Goal: Navigation & Orientation: Find specific page/section

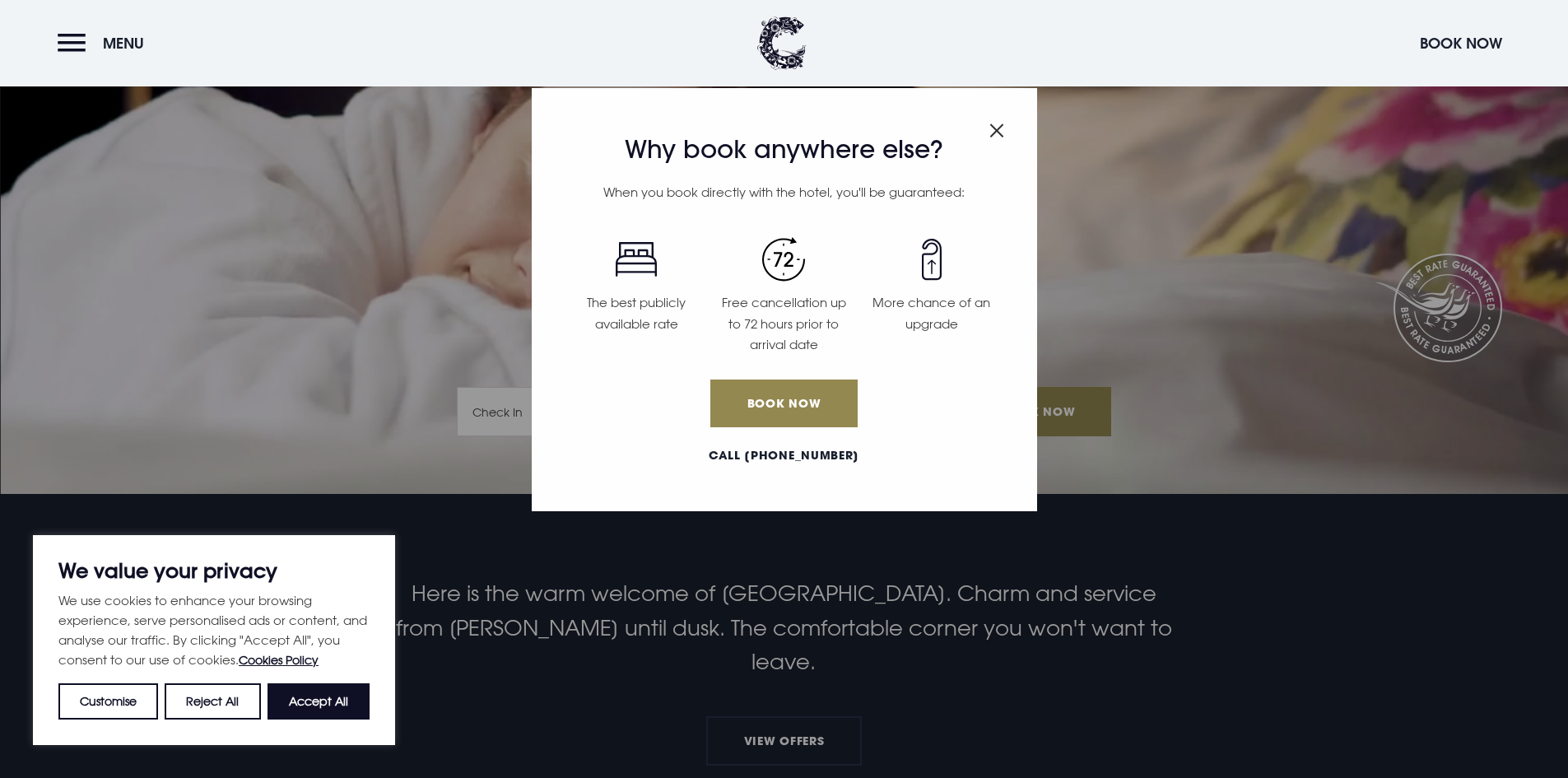
click at [809, 135] on img "Close modal" at bounding box center [996, 130] width 15 height 14
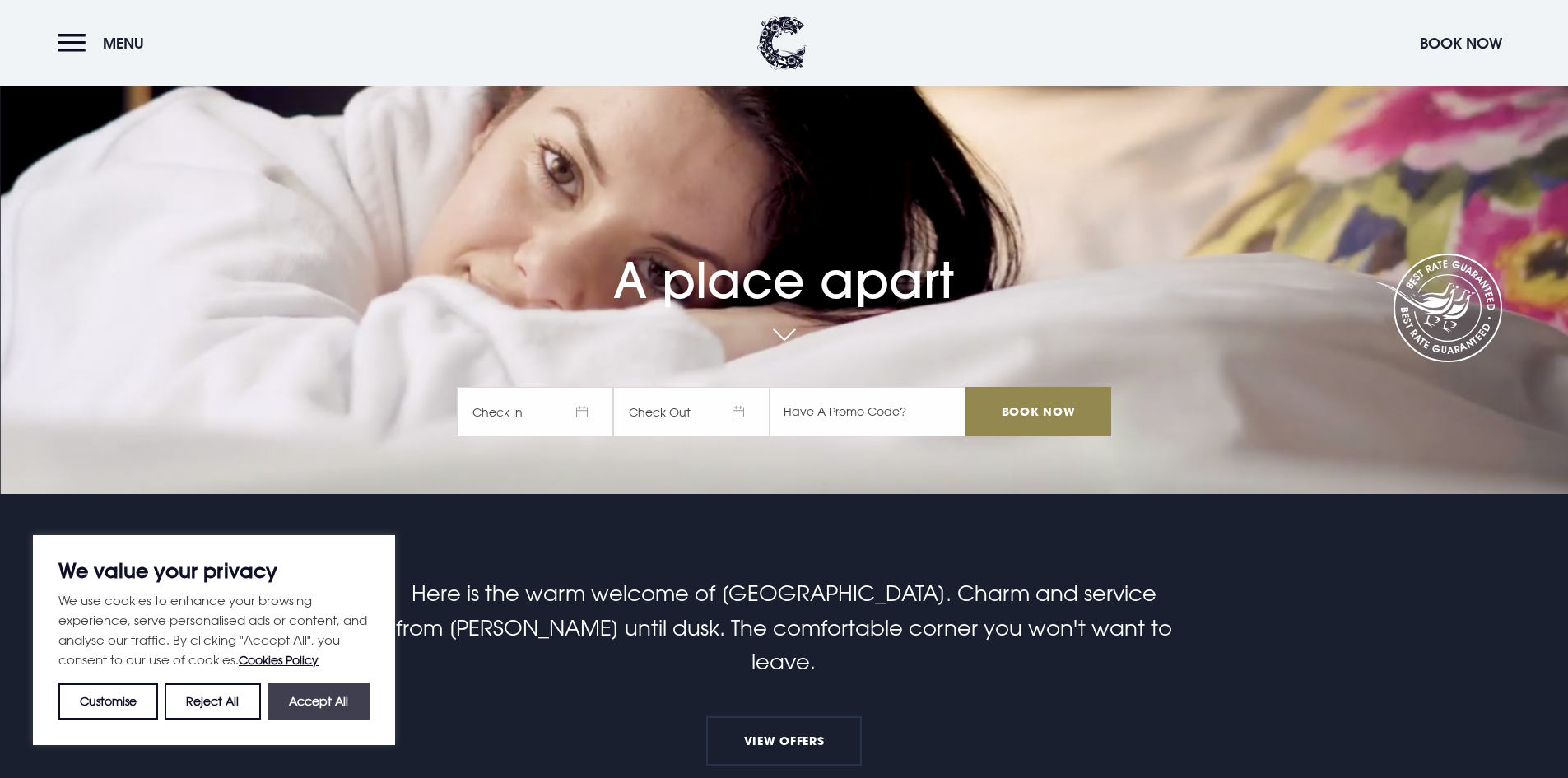
click at [336, 557] on button "Accept All" at bounding box center [318, 702] width 102 height 37
checkbox input "true"
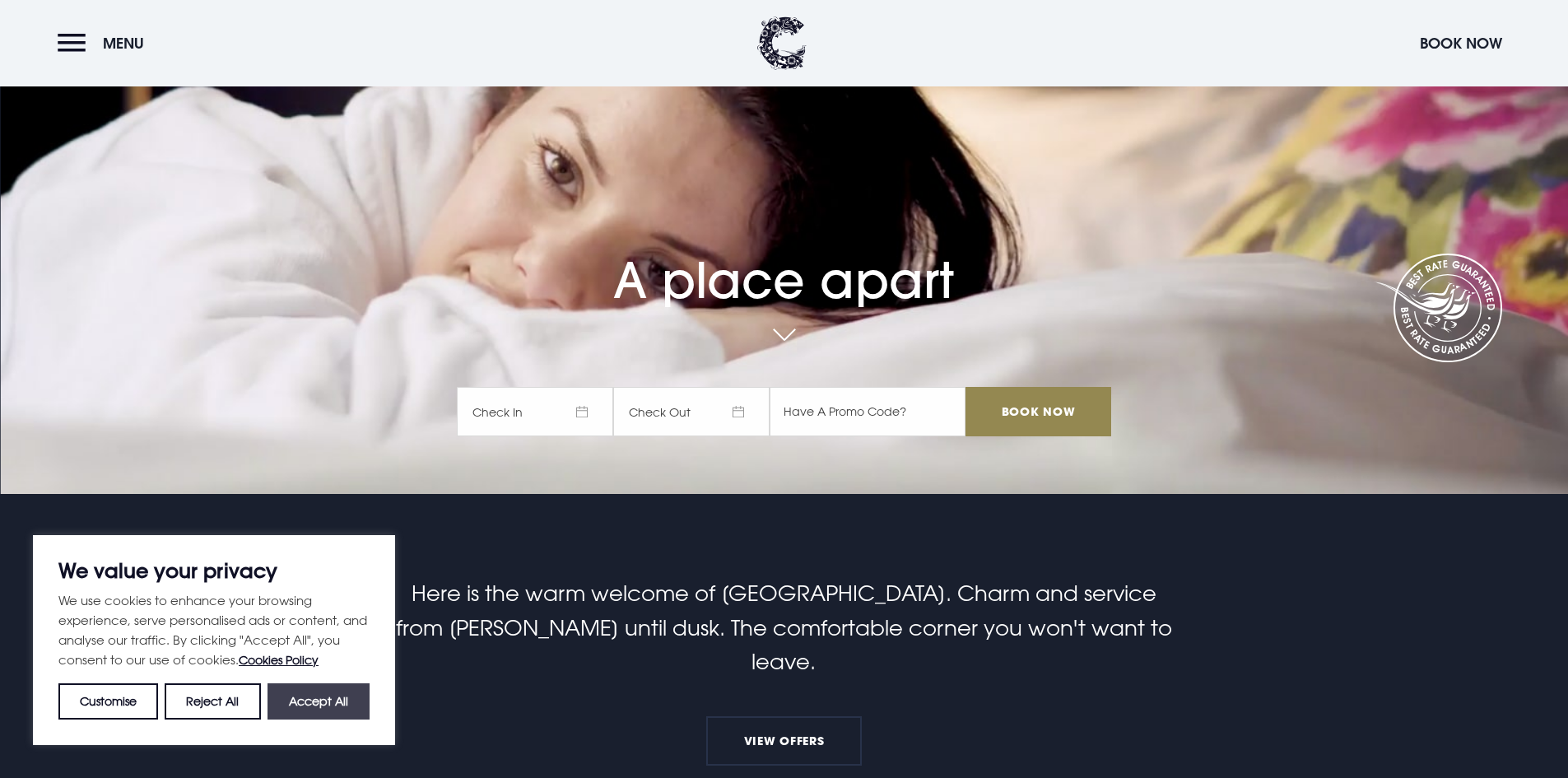
checkbox input "true"
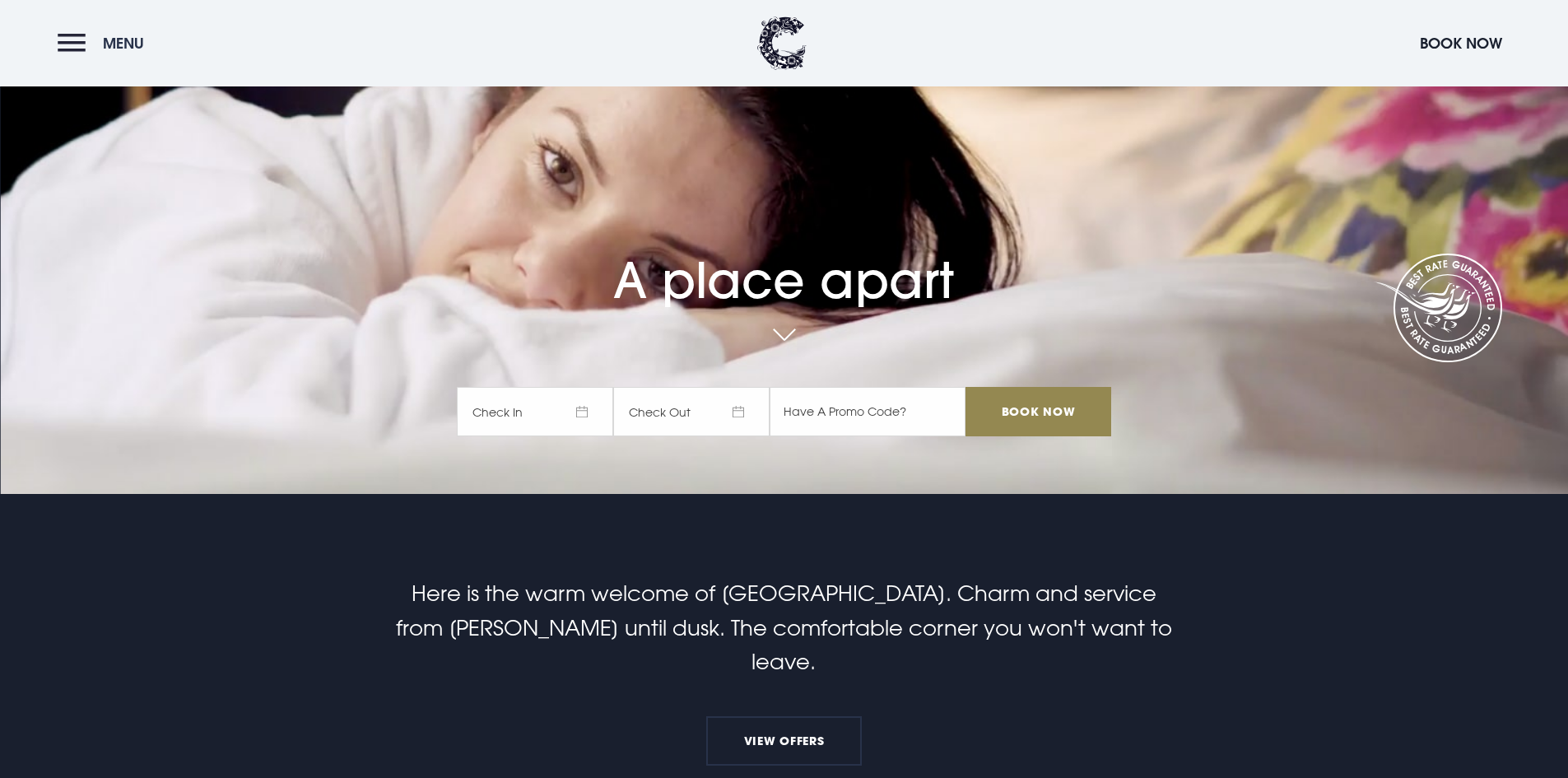
click at [70, 39] on button "Menu" at bounding box center [104, 44] width 94 height 36
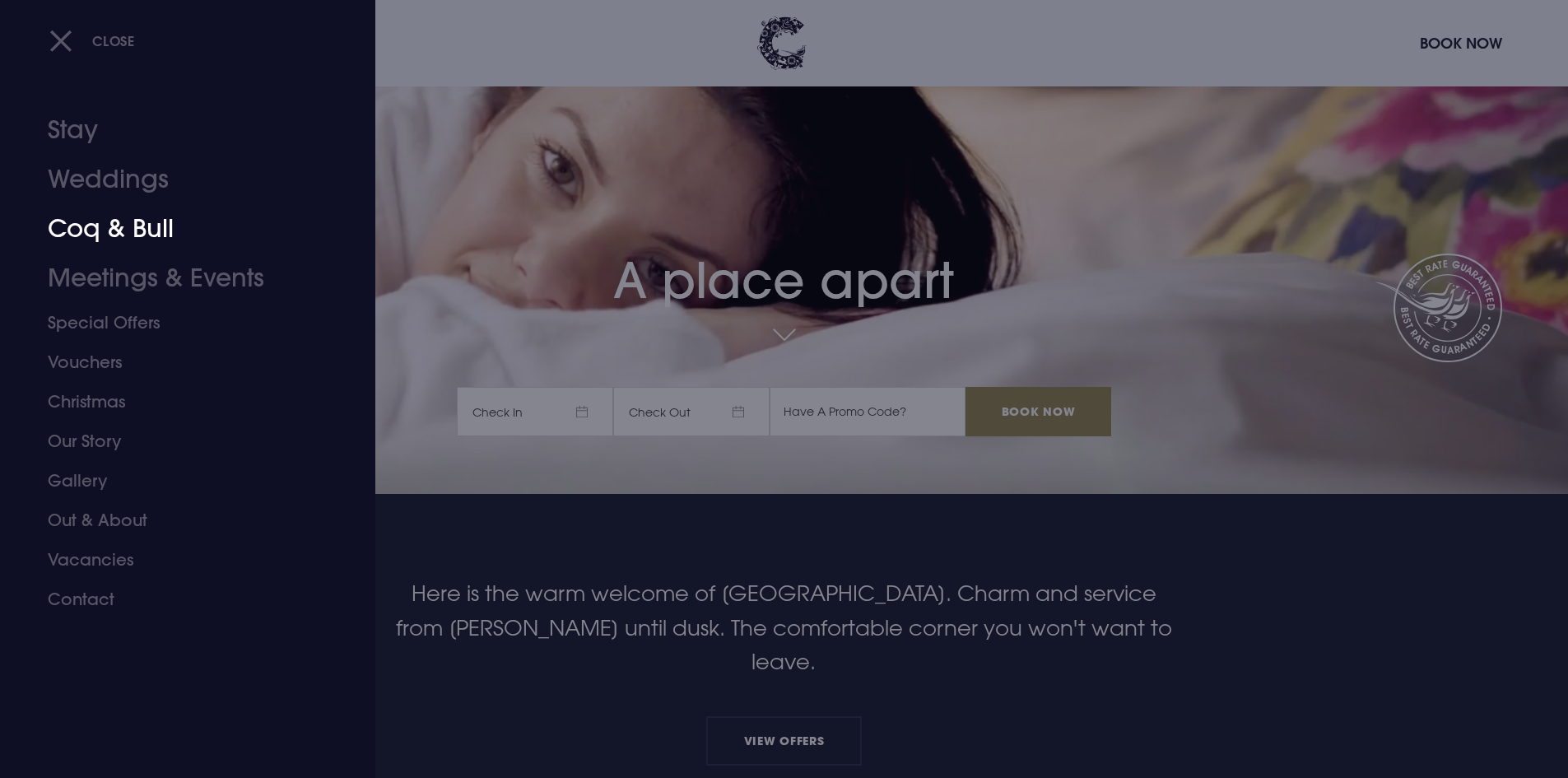
click at [108, 213] on link "Coq & Bull" at bounding box center [178, 229] width 260 height 50
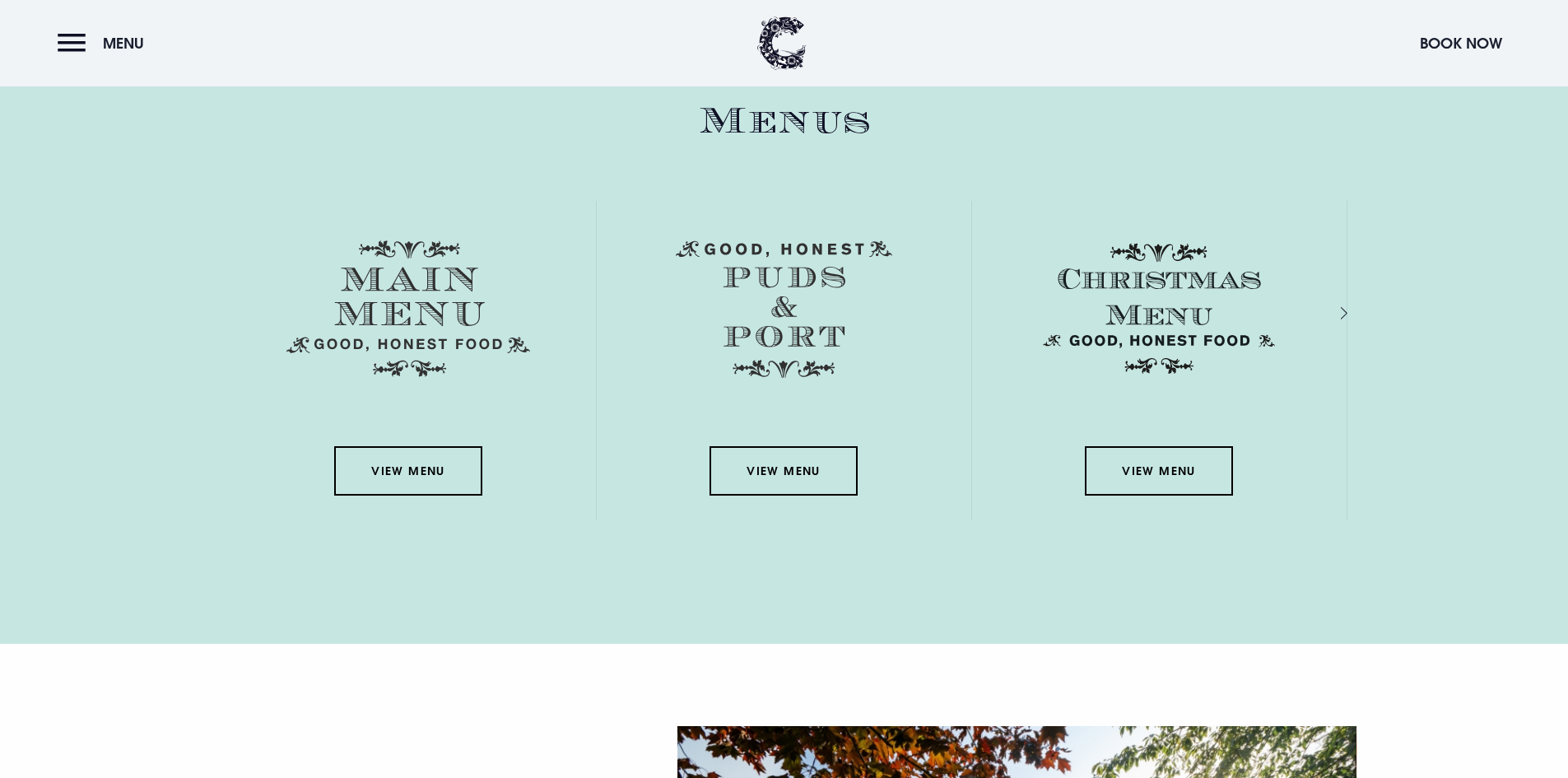
scroll to position [2470, 0]
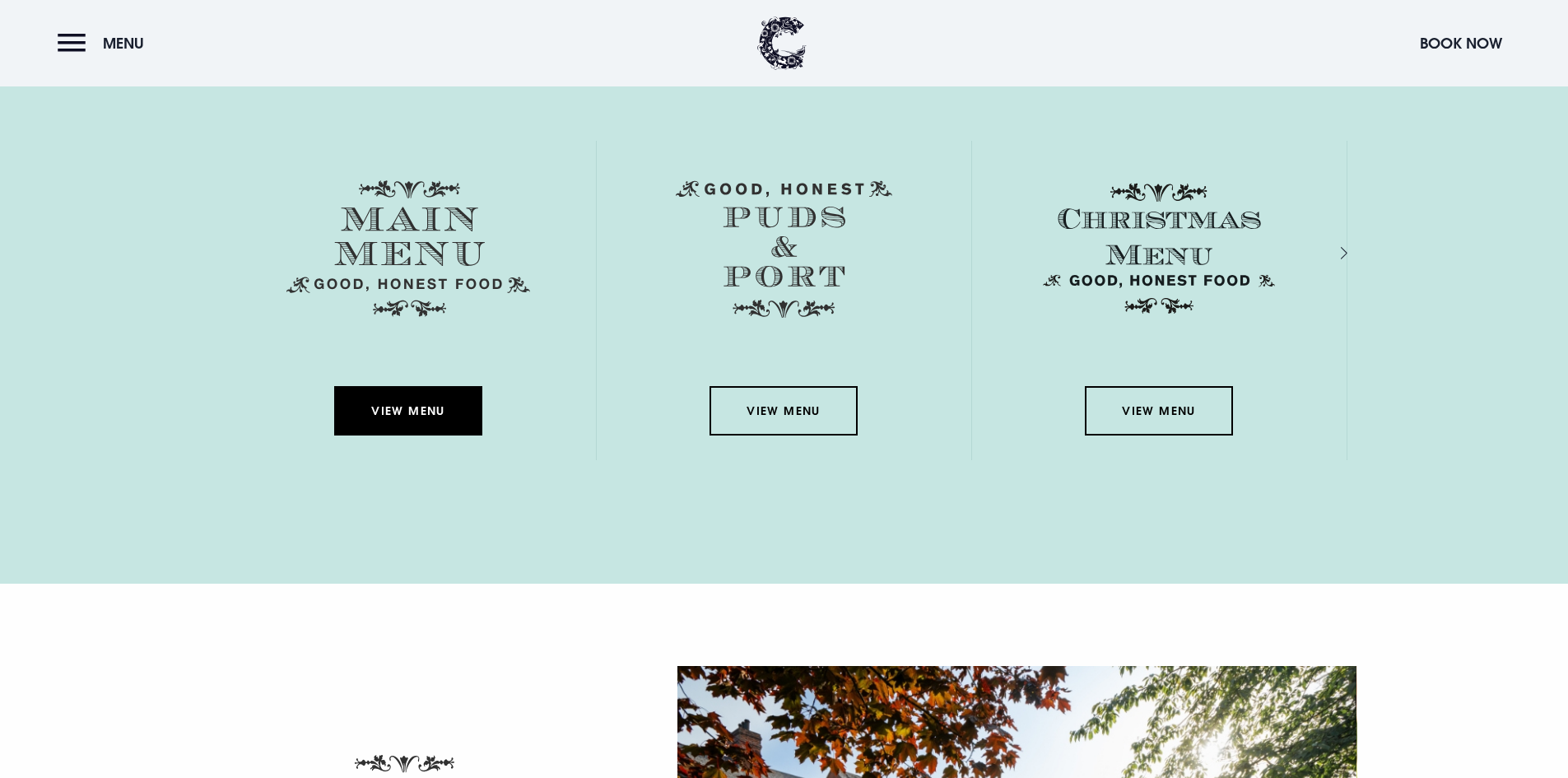
click at [450, 413] on link "View Menu" at bounding box center [408, 411] width 148 height 50
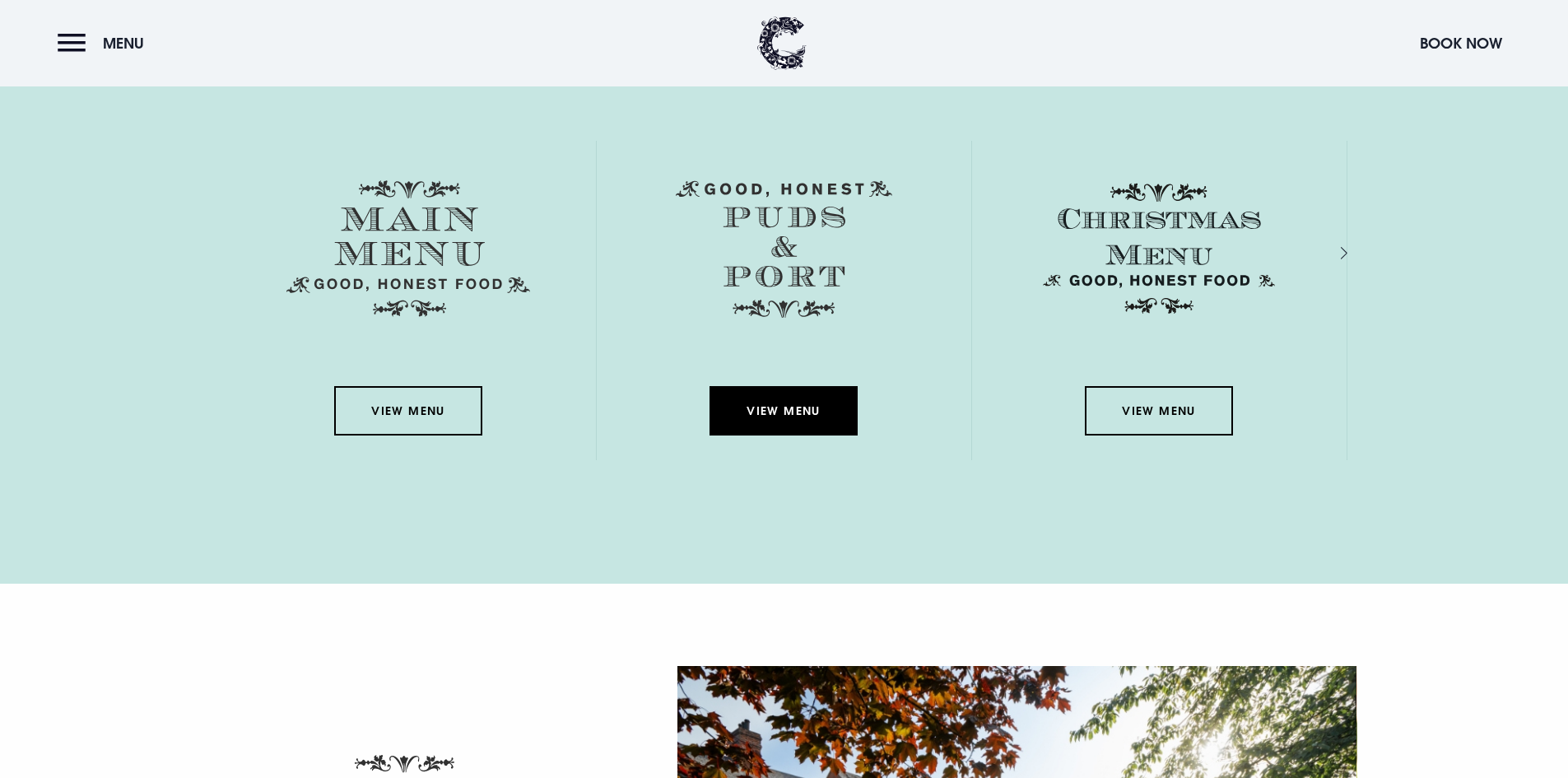
click at [802, 411] on link "View Menu" at bounding box center [783, 411] width 148 height 50
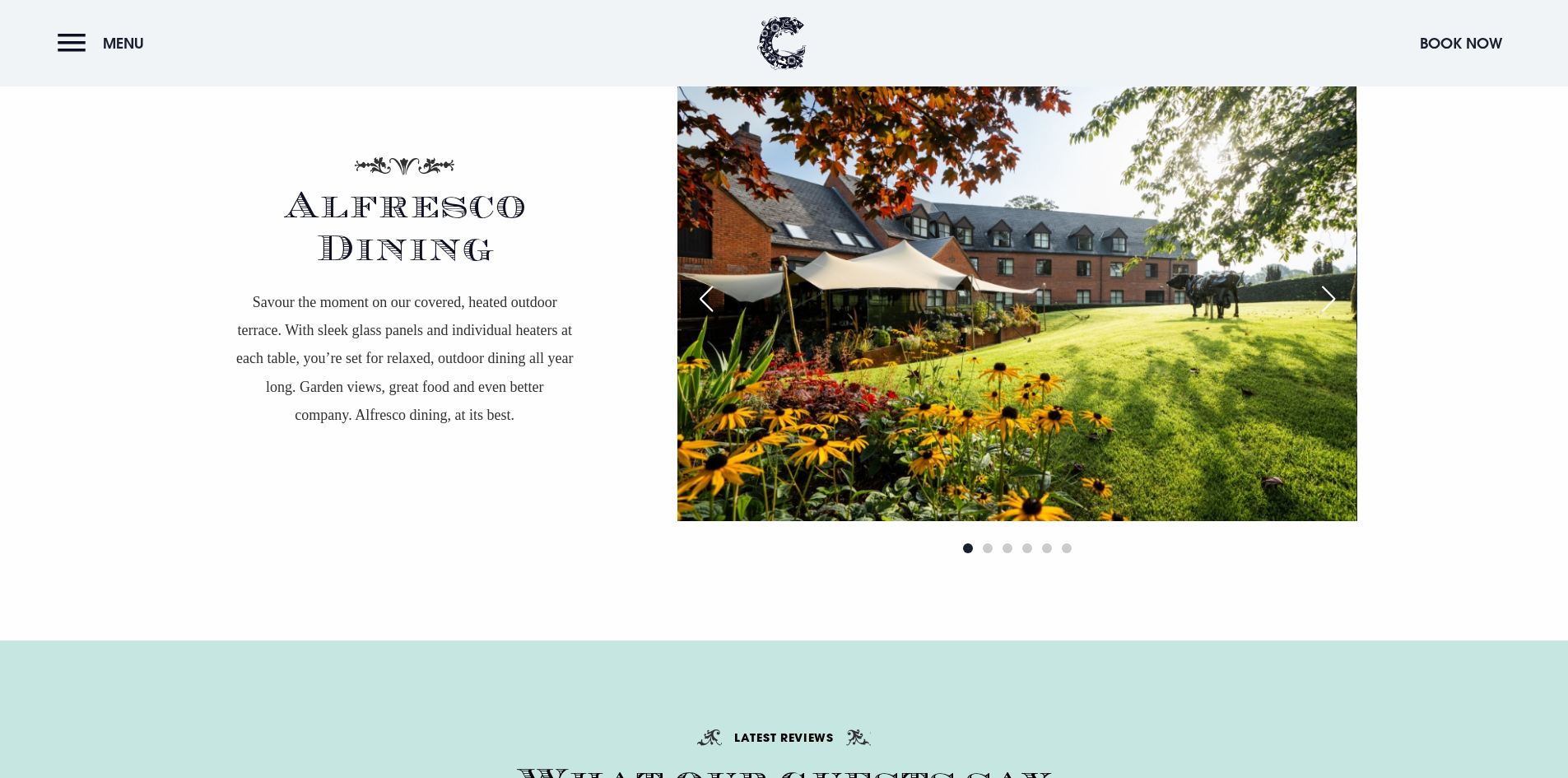
scroll to position [2799, 0]
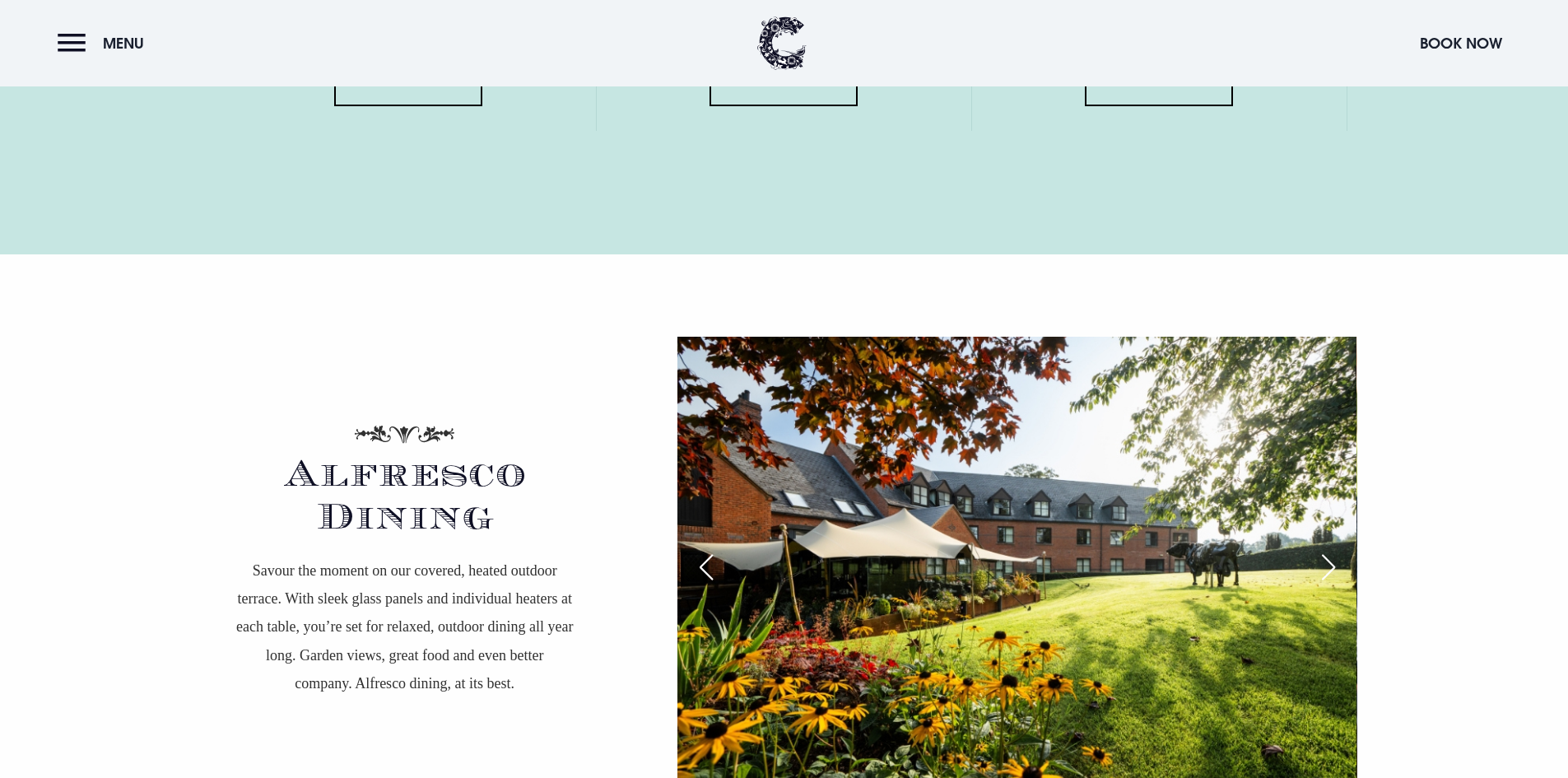
click at [805, 84] on header "Menu Book Now" at bounding box center [784, 43] width 1568 height 86
click at [805, 99] on link "View Menu" at bounding box center [783, 81] width 148 height 50
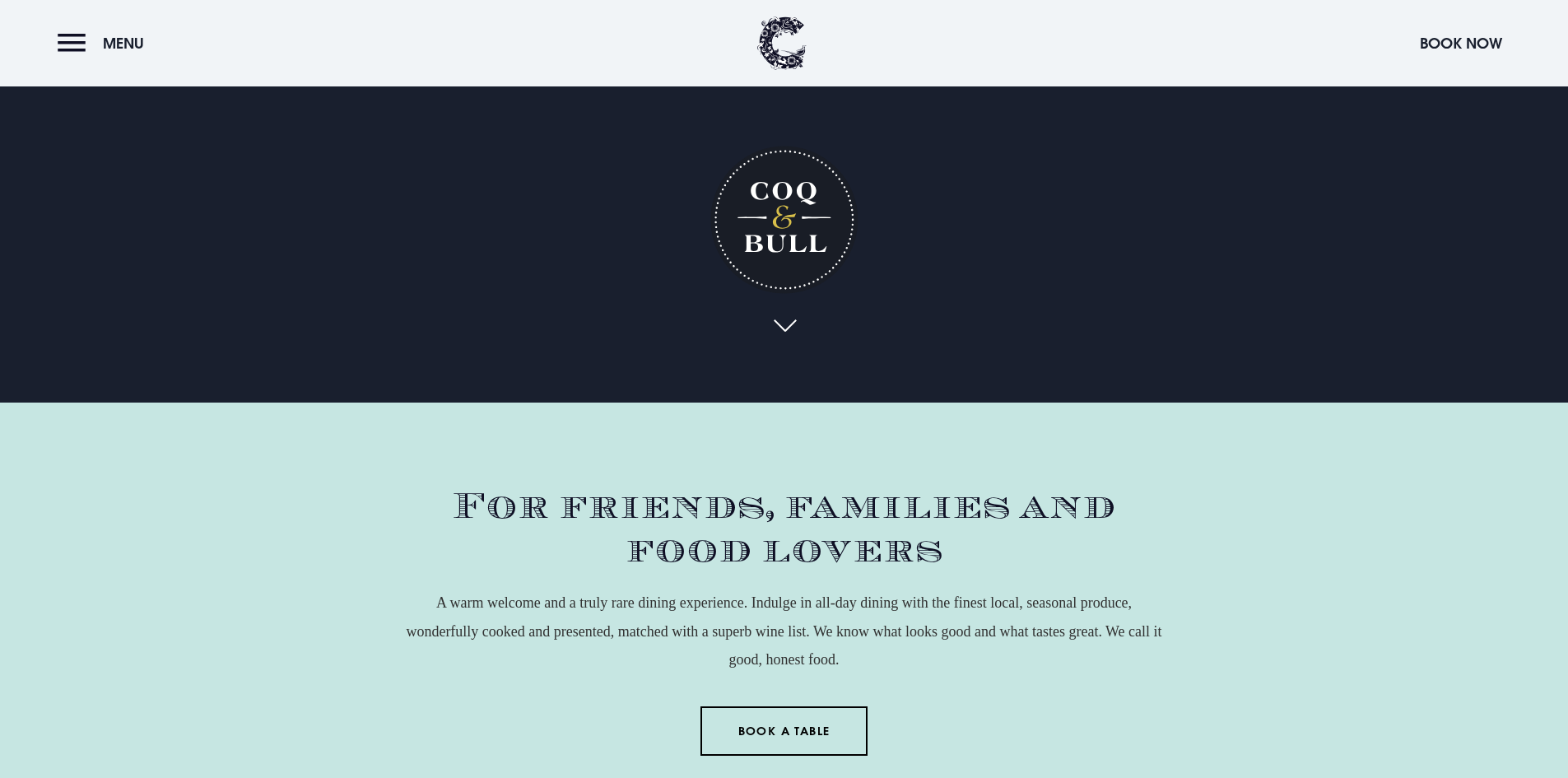
scroll to position [247, 0]
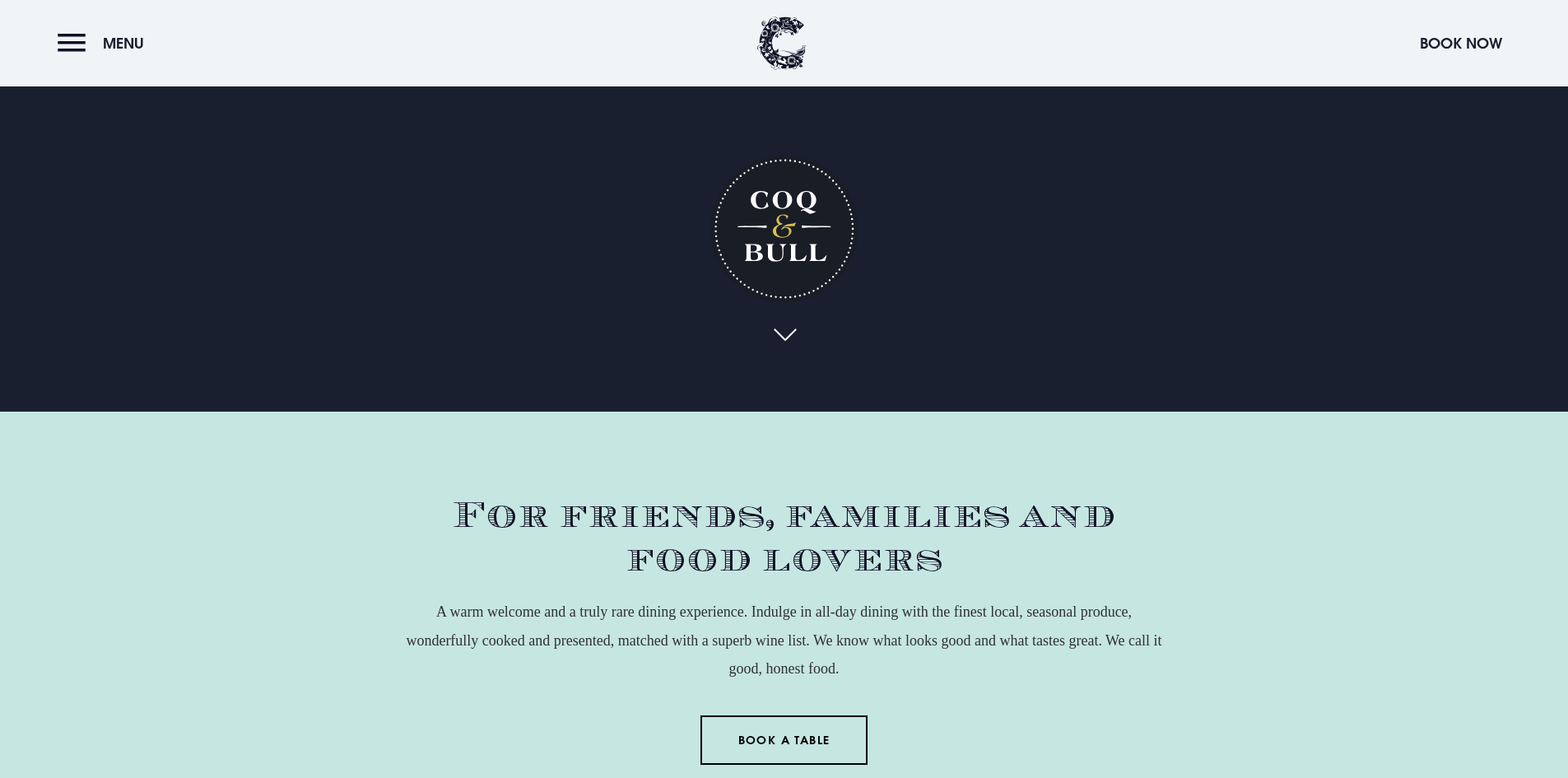
click at [77, 63] on header "Menu Book Now" at bounding box center [784, 43] width 1568 height 86
click at [79, 54] on button "Menu" at bounding box center [104, 44] width 94 height 36
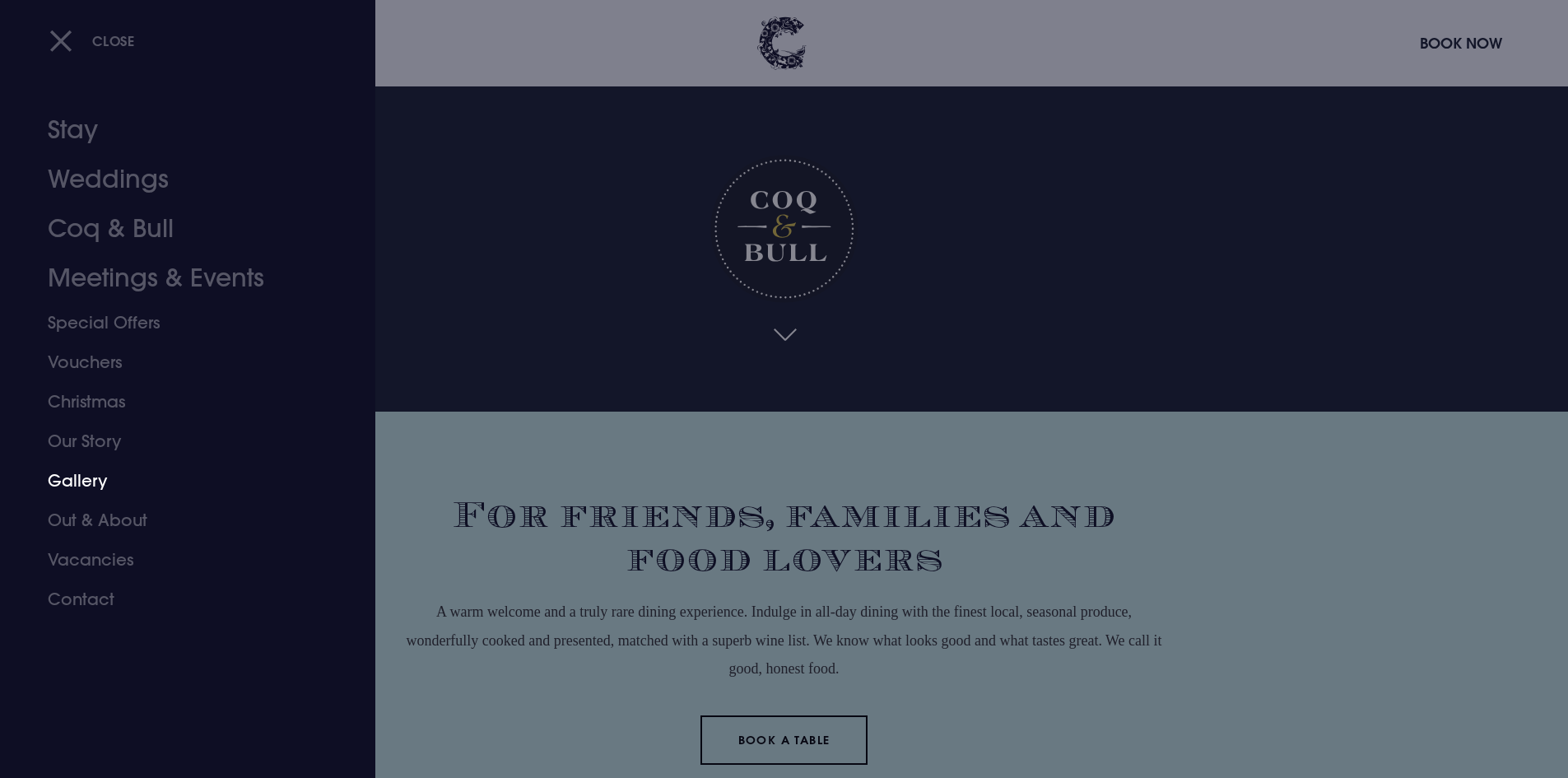
click at [104, 472] on link "Gallery" at bounding box center [178, 481] width 260 height 40
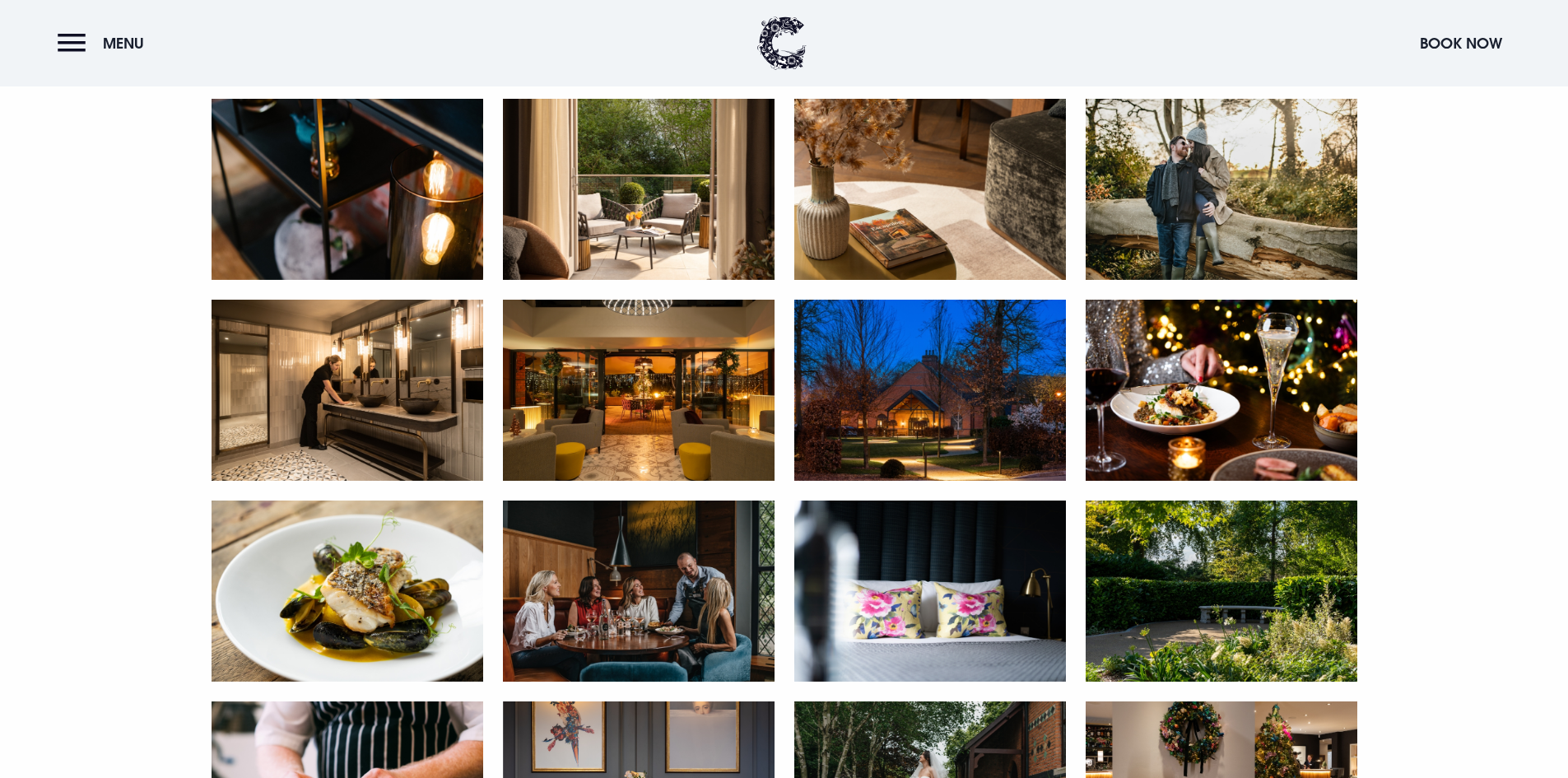
scroll to position [2305, 0]
